Goal: Task Accomplishment & Management: Manage account settings

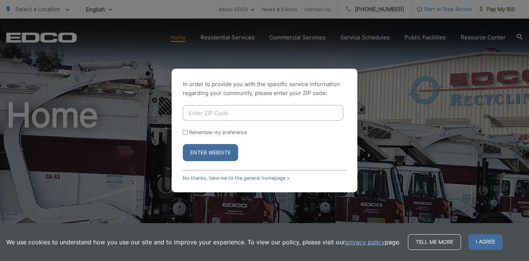
click at [193, 113] on input "Enter ZIP Code" at bounding box center [263, 113] width 160 height 16
type input "92083"
click at [206, 152] on button "Enter Website" at bounding box center [210, 152] width 55 height 17
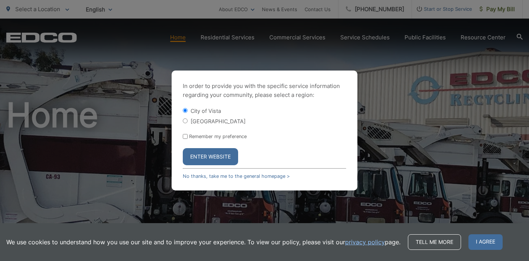
click at [222, 157] on button "Enter Website" at bounding box center [210, 156] width 55 height 17
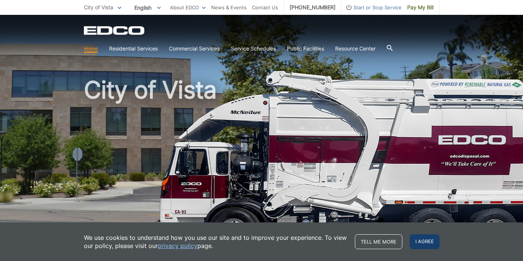
click at [425, 240] on span "I agree" at bounding box center [425, 241] width 30 height 15
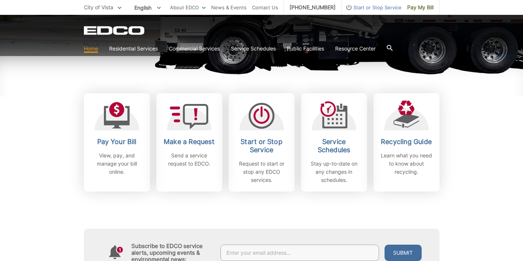
scroll to position [184, 0]
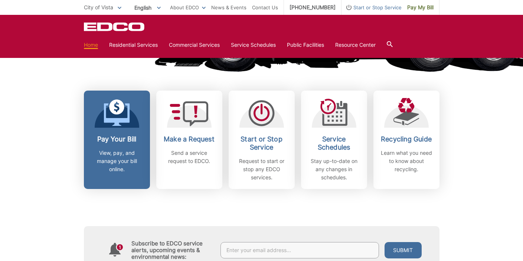
click at [123, 160] on p "View, pay, and manage your bill online." at bounding box center [116, 161] width 55 height 25
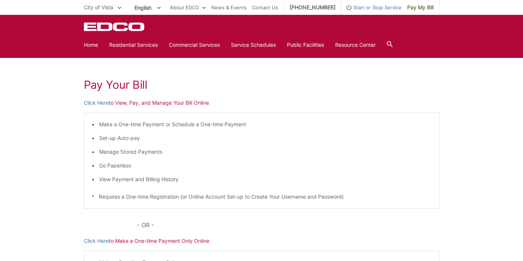
scroll to position [86, 0]
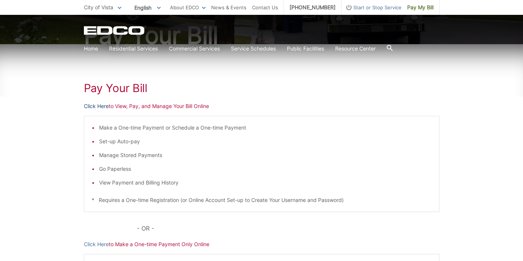
click at [102, 106] on link "Click Here" at bounding box center [96, 106] width 25 height 8
